Goal: Find specific page/section: Find specific page/section

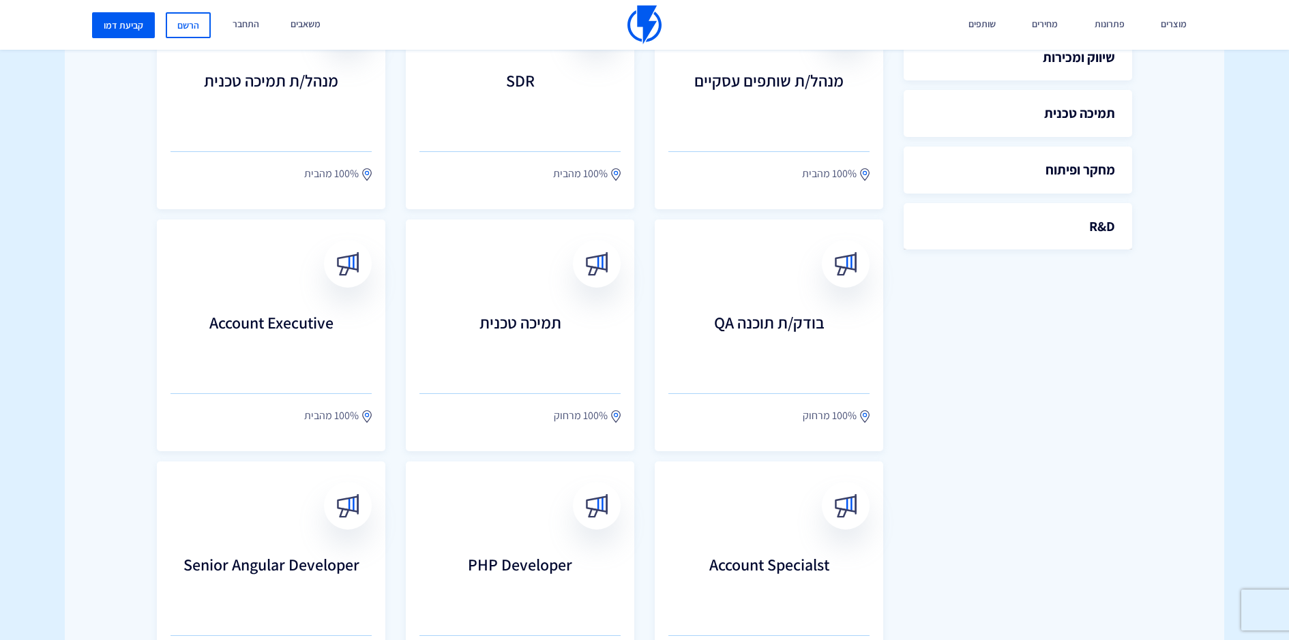
scroll to position [491, 0]
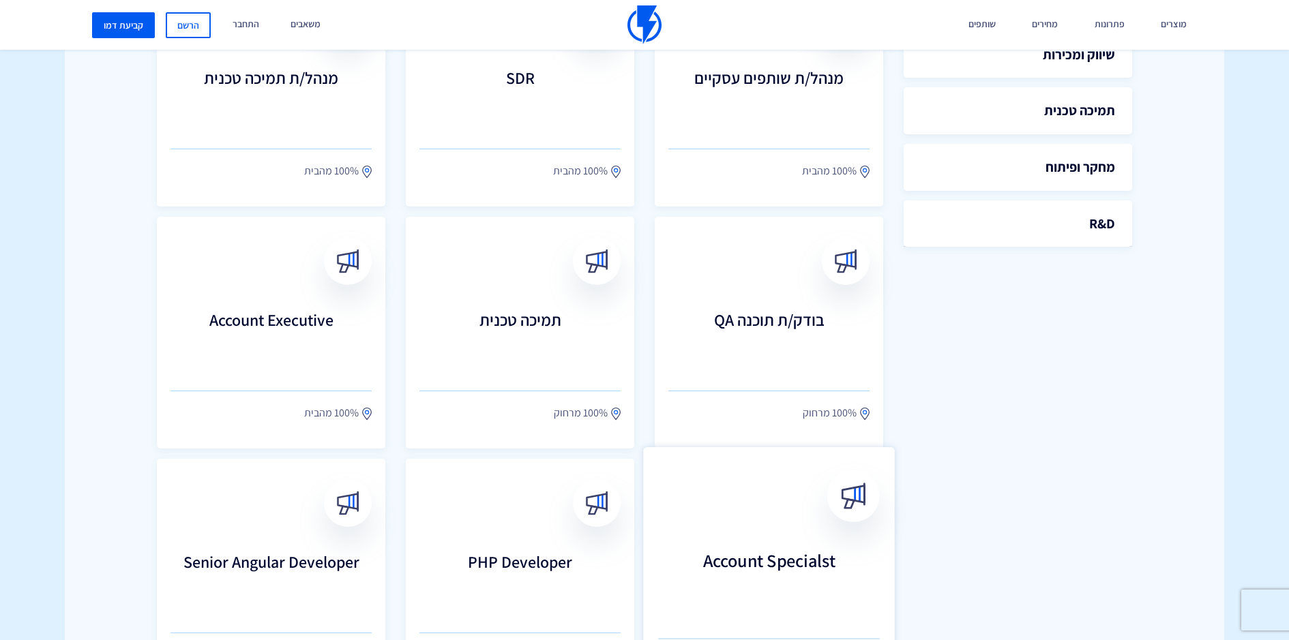
click at [757, 469] on link "Account Specialst 100% מהבית" at bounding box center [769, 574] width 252 height 255
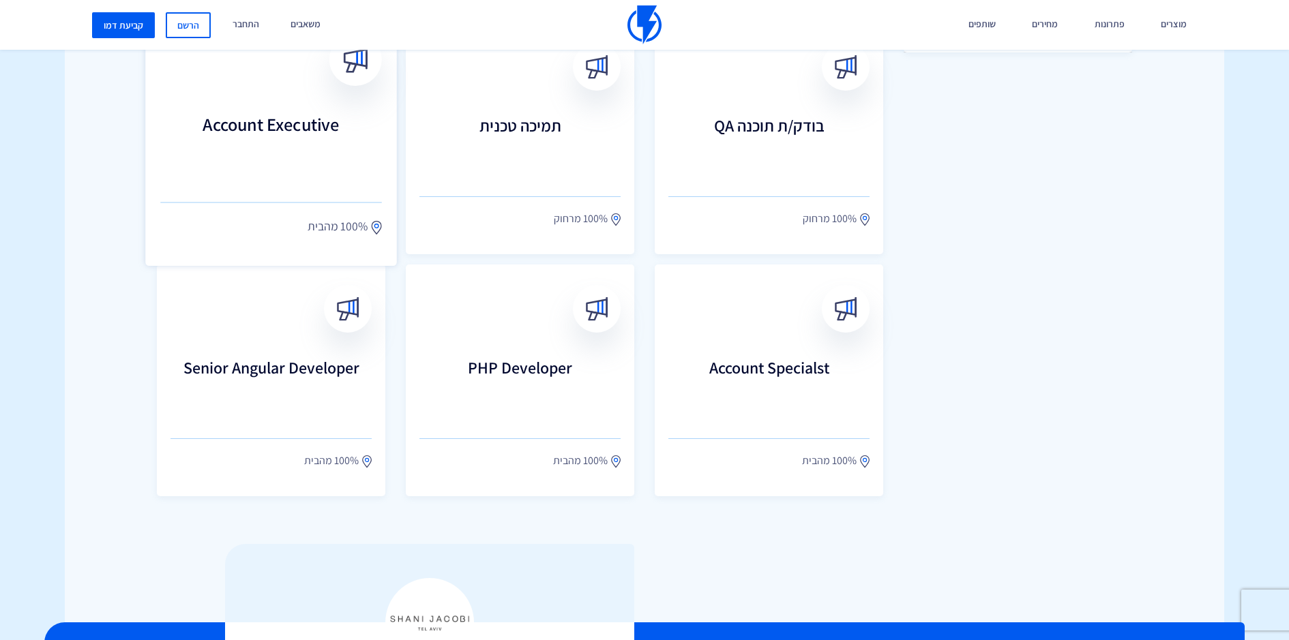
scroll to position [710, 0]
